Goal: Transaction & Acquisition: Purchase product/service

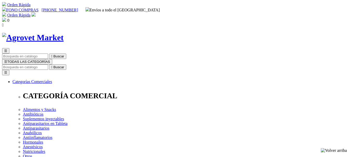
click at [48, 65] on input "Buscar" at bounding box center [25, 67] width 46 height 5
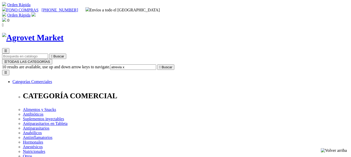
type input "atrevia xr"
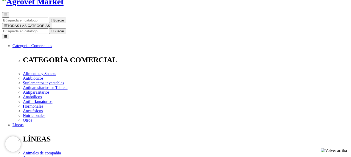
scroll to position [52, 0]
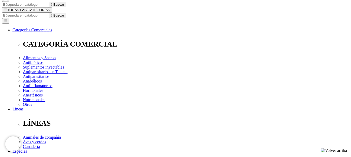
select select "381"
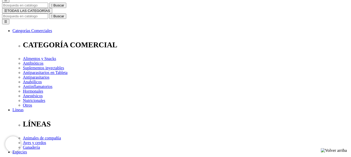
scroll to position [52, 0]
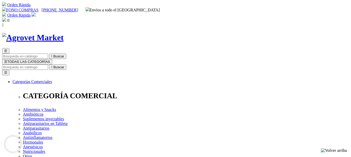
click at [48, 65] on input "Buscar" at bounding box center [25, 67] width 46 height 5
type input "atrevia"
